Goal: Transaction & Acquisition: Purchase product/service

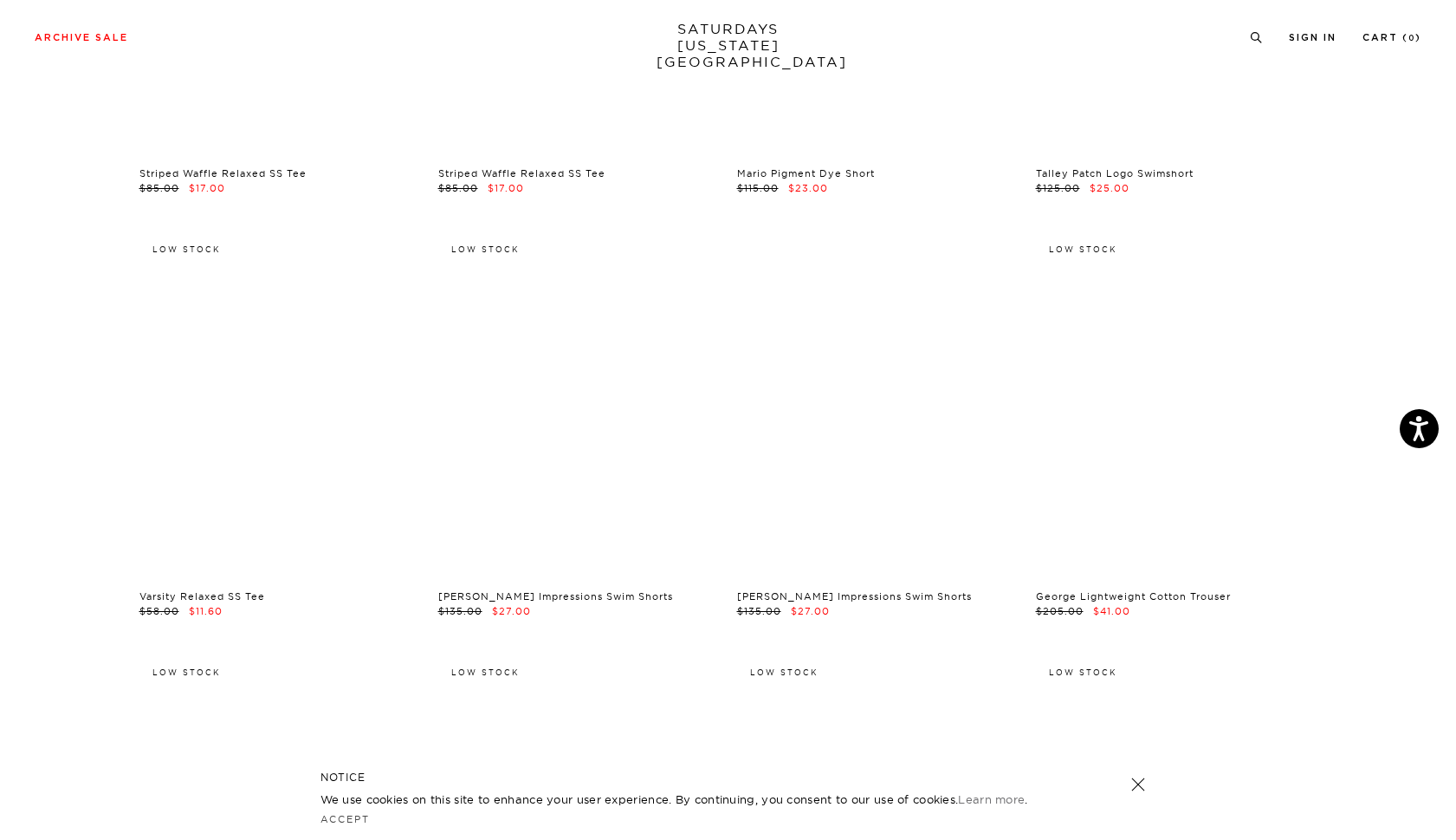
scroll to position [6723, 0]
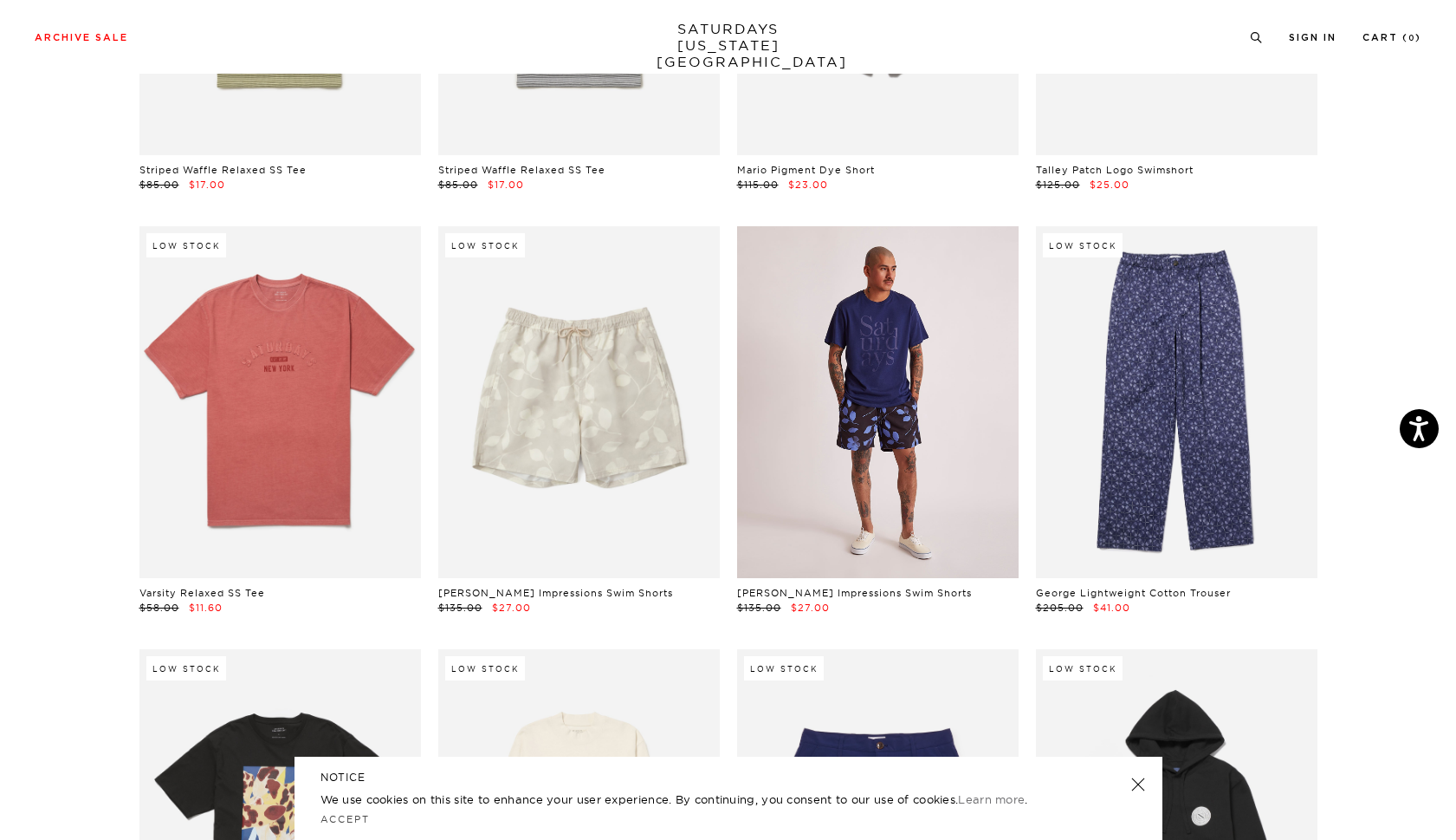
click at [865, 415] on link at bounding box center [877, 402] width 282 height 352
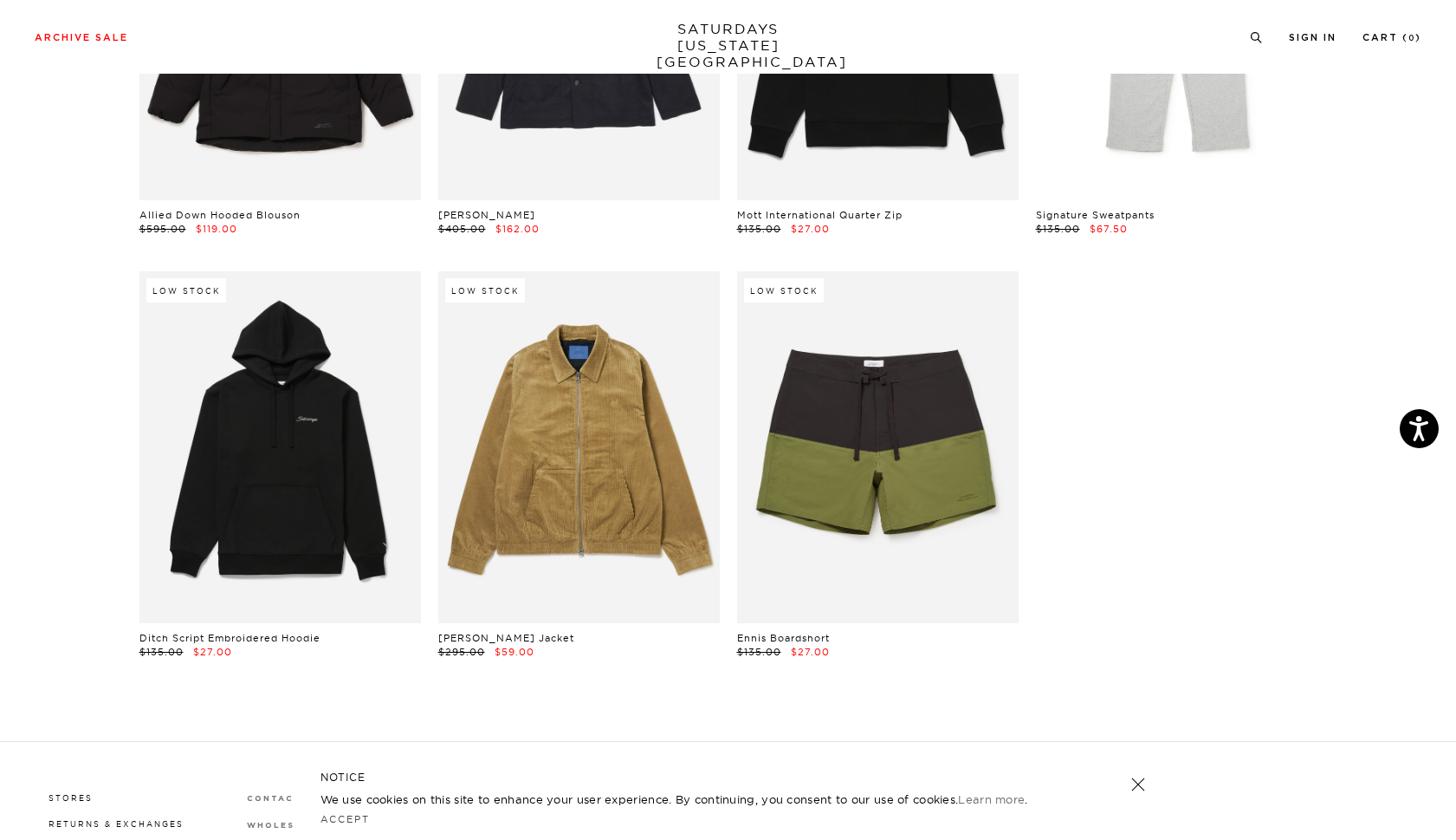
scroll to position [24537, 0]
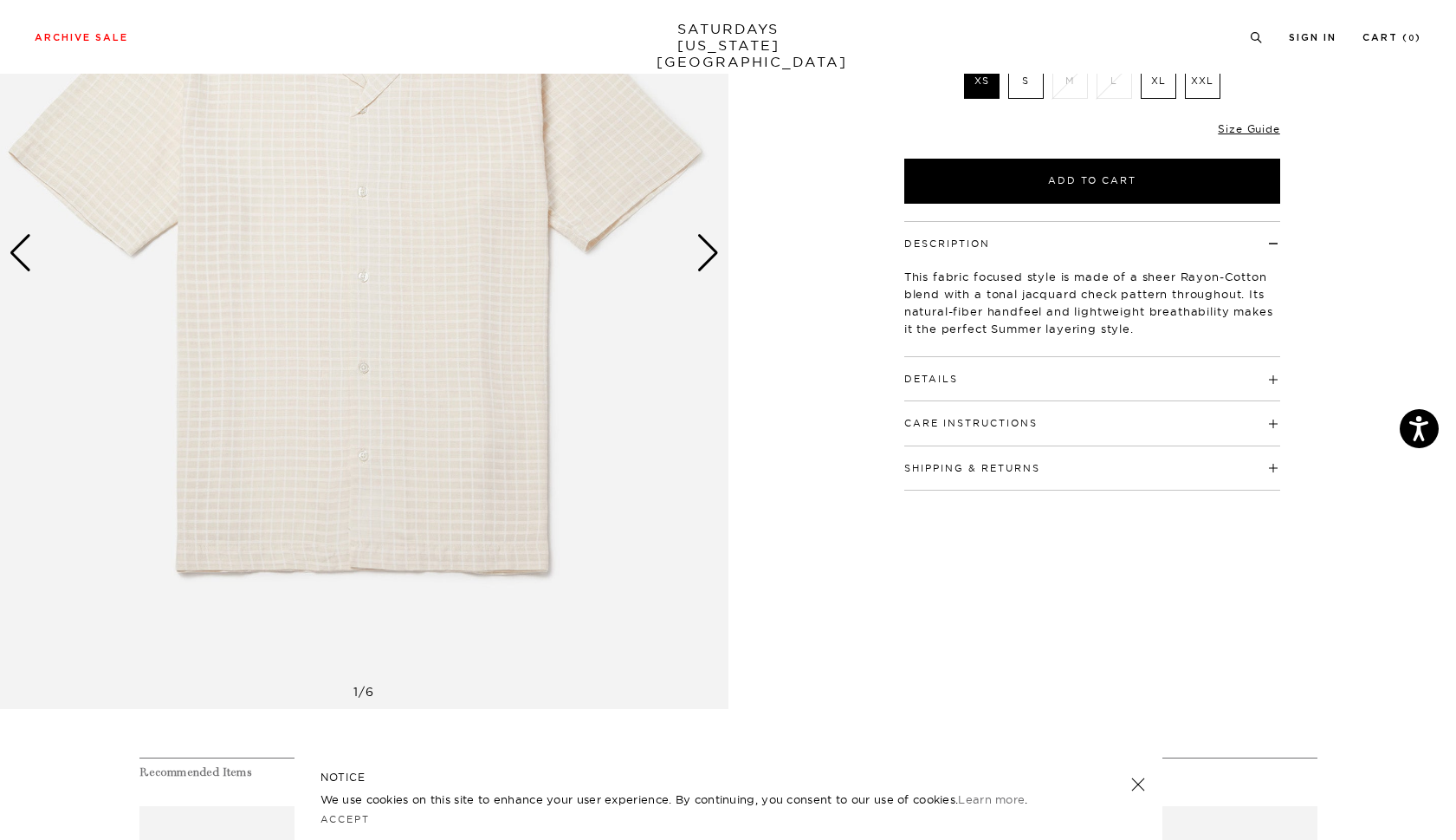
scroll to position [292, 0]
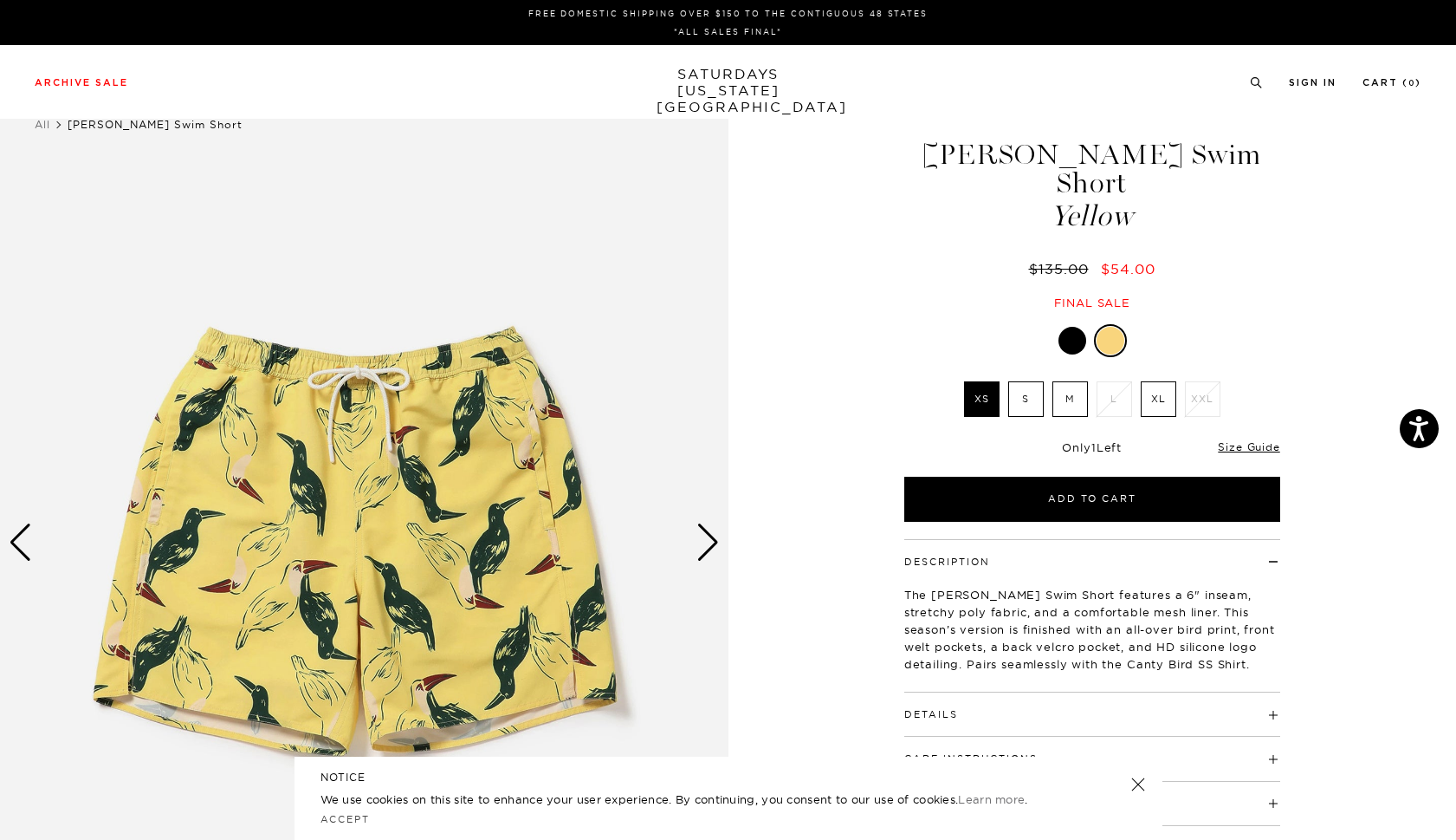
click at [1054, 382] on label "M" at bounding box center [1070, 399] width 35 height 35
click at [0, 0] on input "M" at bounding box center [0, 0] width 0 height 0
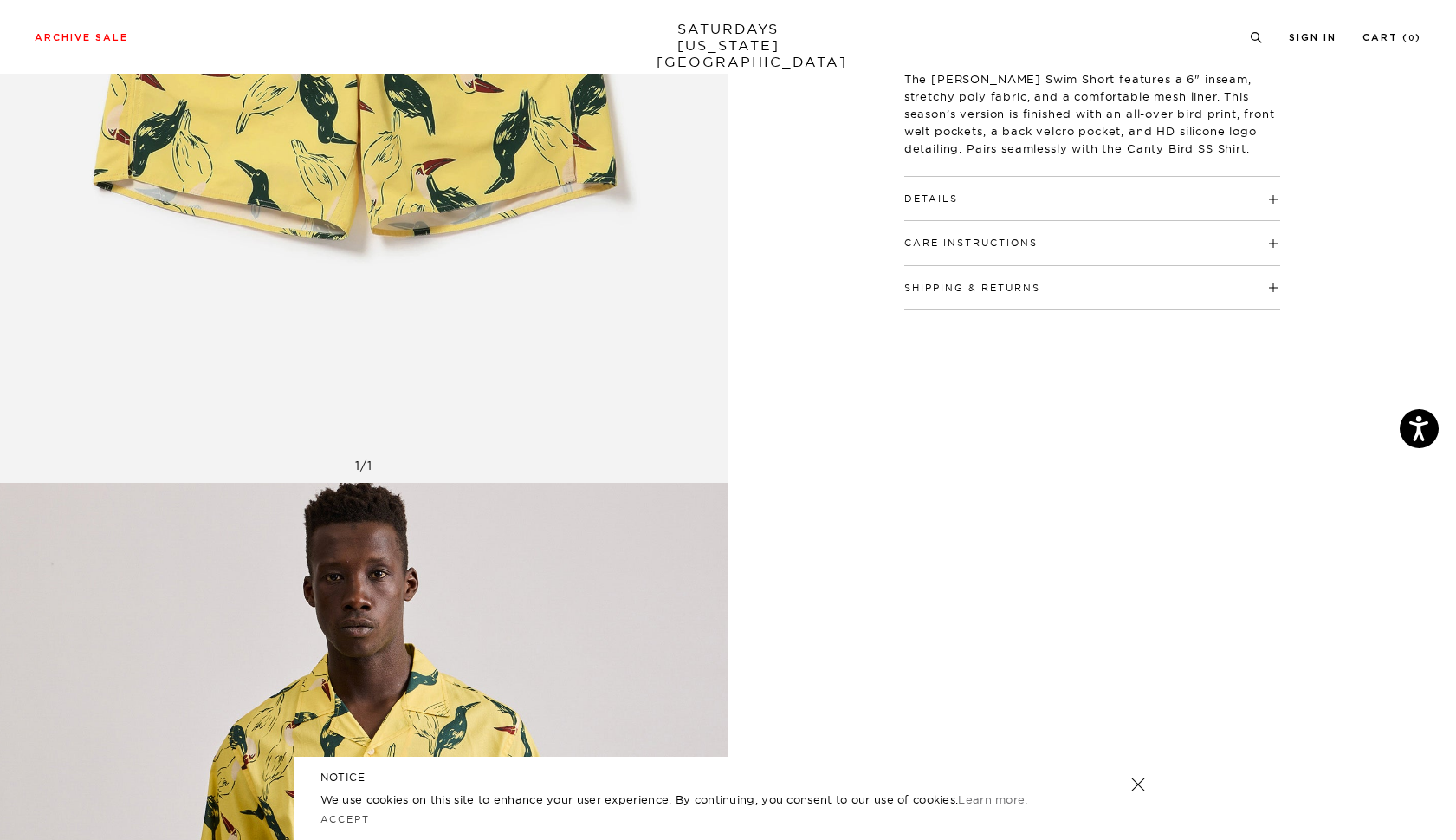
scroll to position [518, 0]
